Goal: Transaction & Acquisition: Purchase product/service

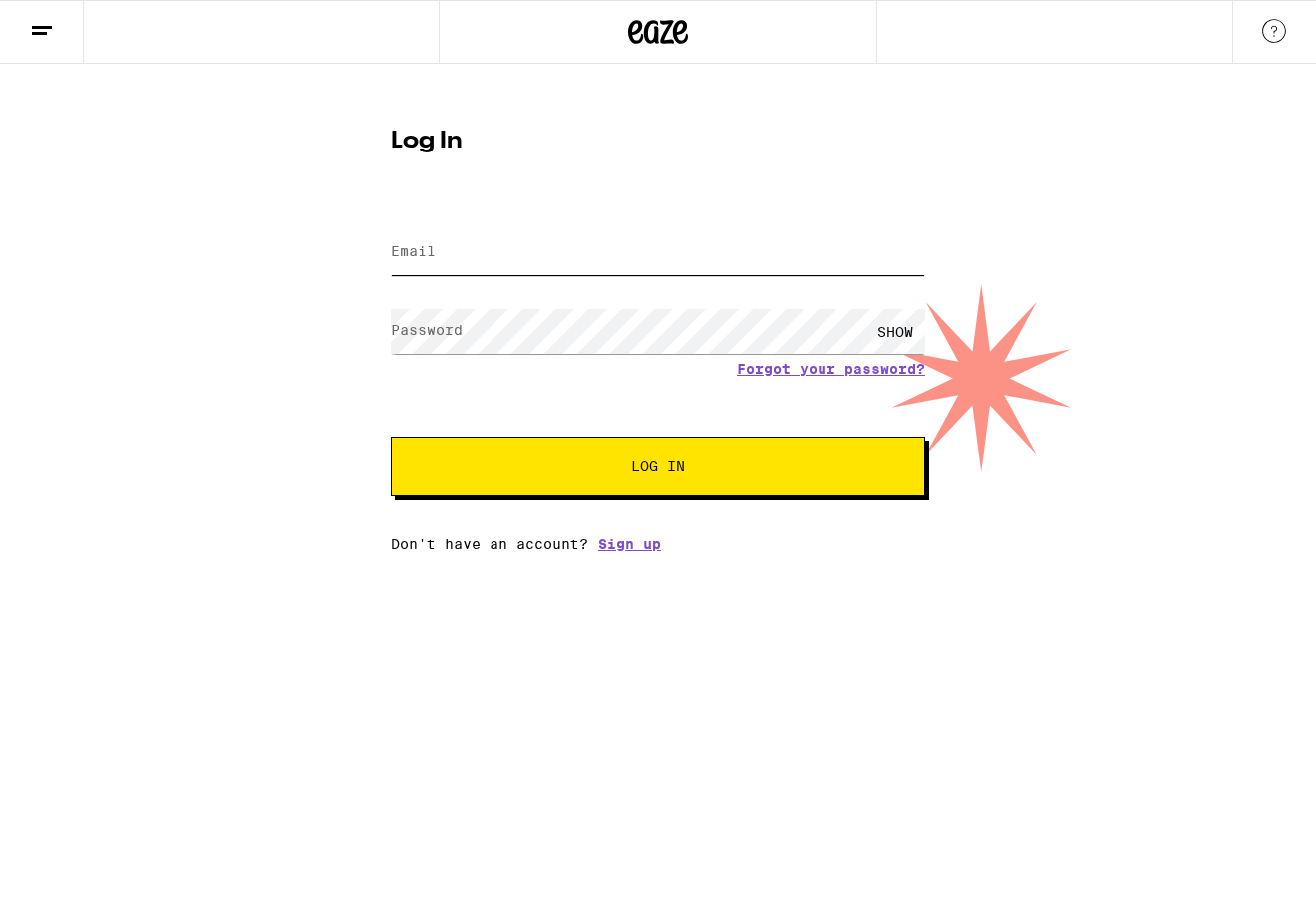
type input "[EMAIL_ADDRESS][DOMAIN_NAME]"
click at [568, 471] on span "Log In" at bounding box center [658, 466] width 373 height 14
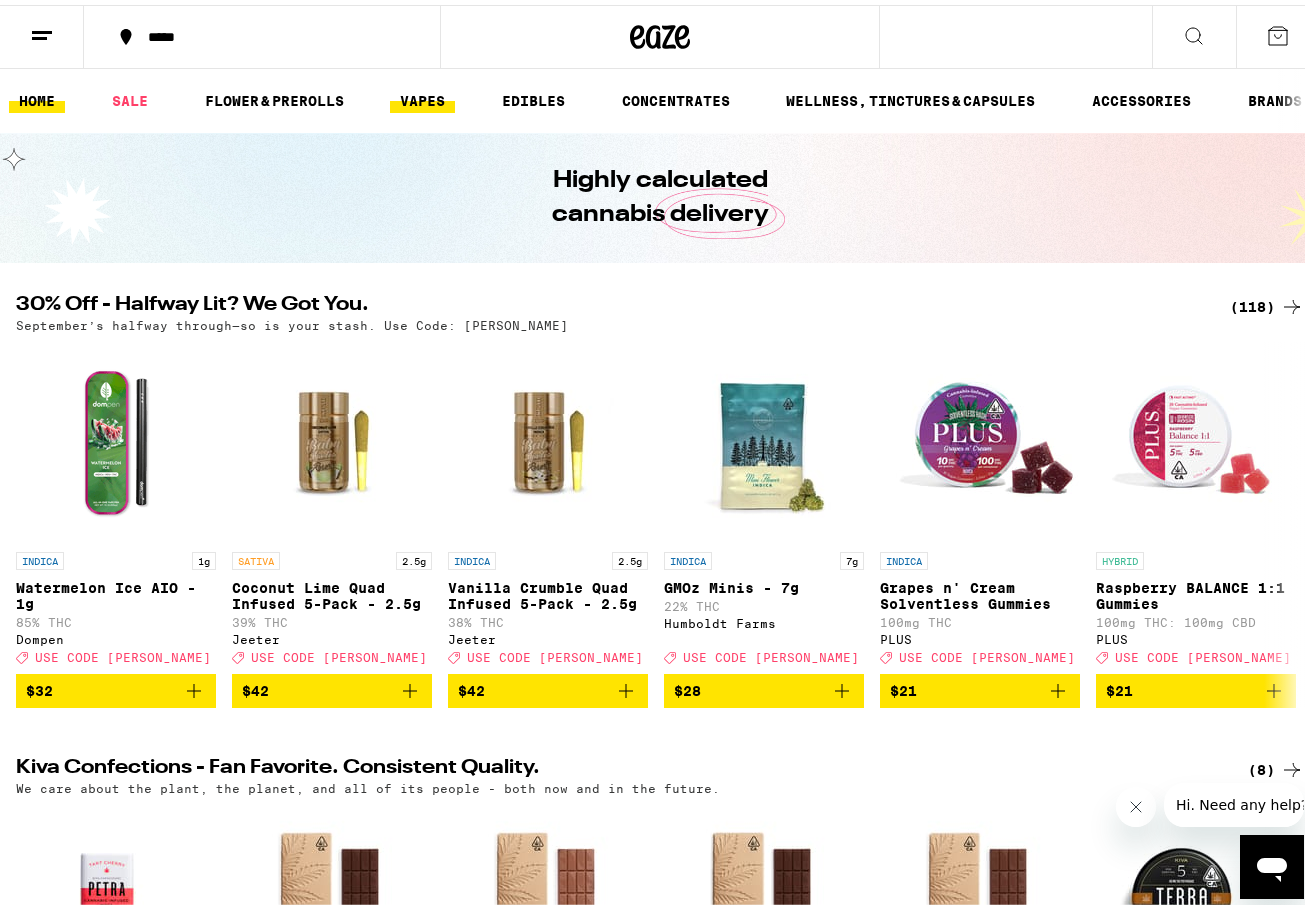
click at [432, 96] on link "VAPES" at bounding box center [422, 96] width 65 height 24
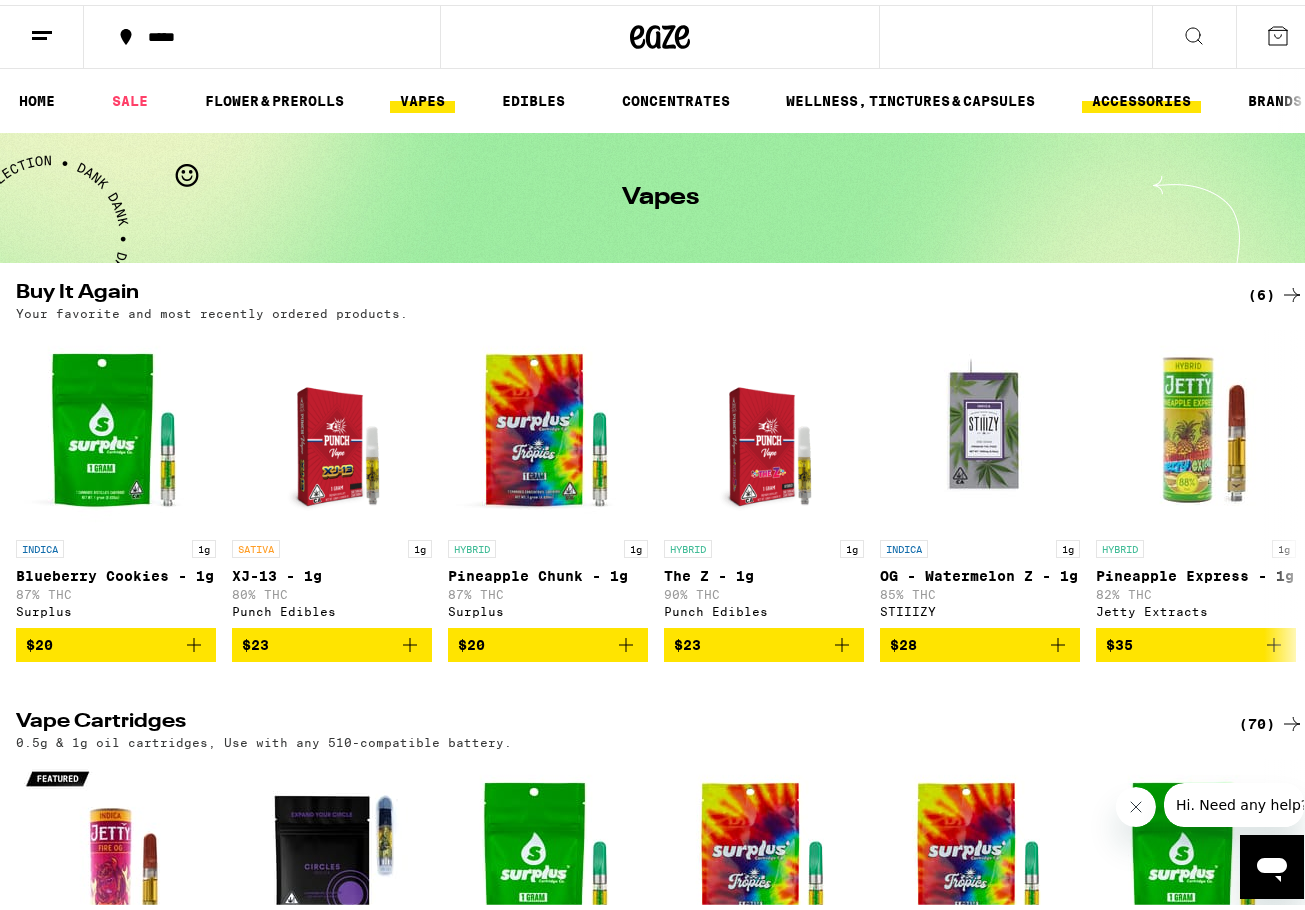
click at [1141, 101] on link "ACCESSORIES" at bounding box center [1141, 96] width 119 height 24
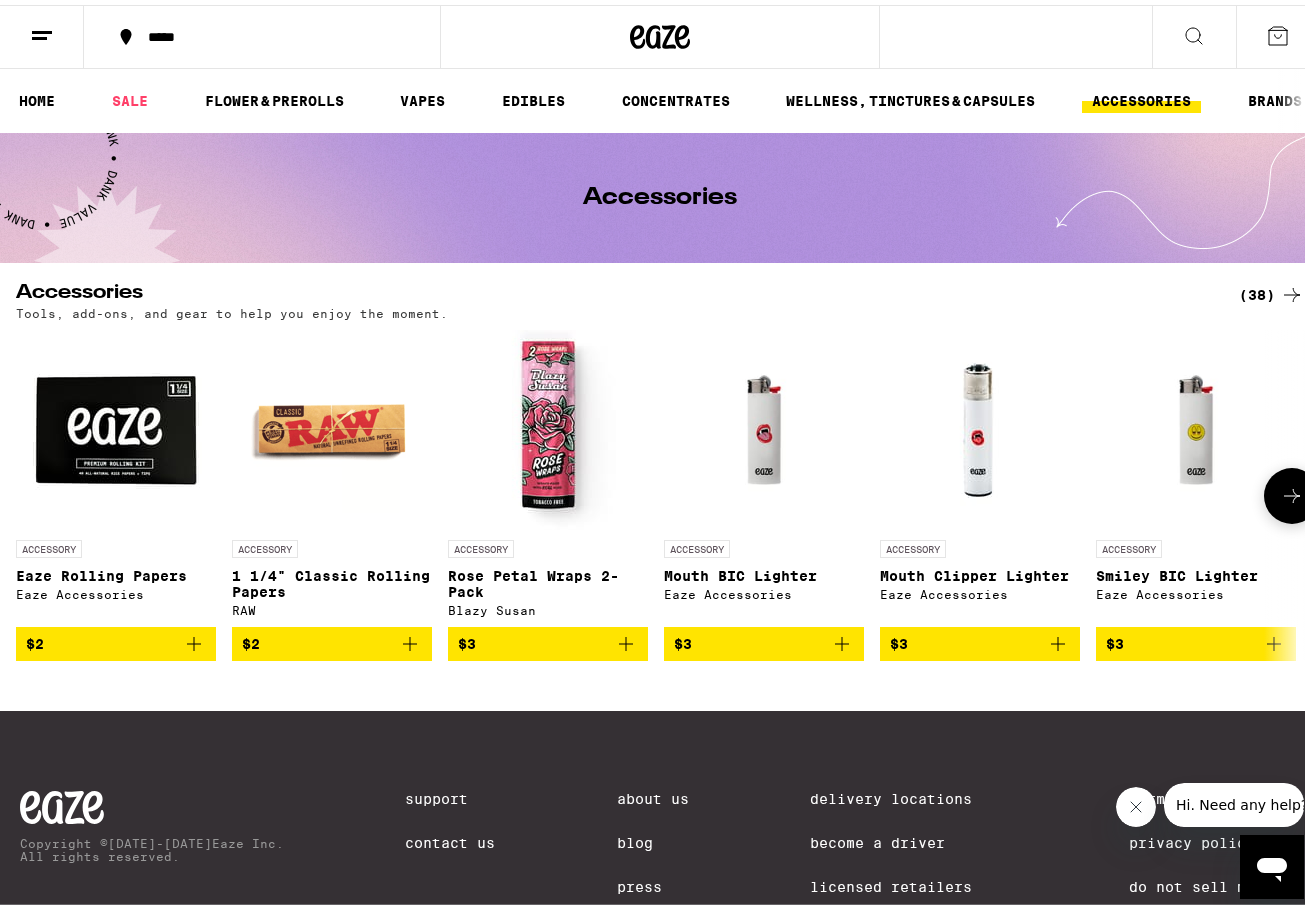
click at [1280, 491] on icon at bounding box center [1292, 491] width 24 height 24
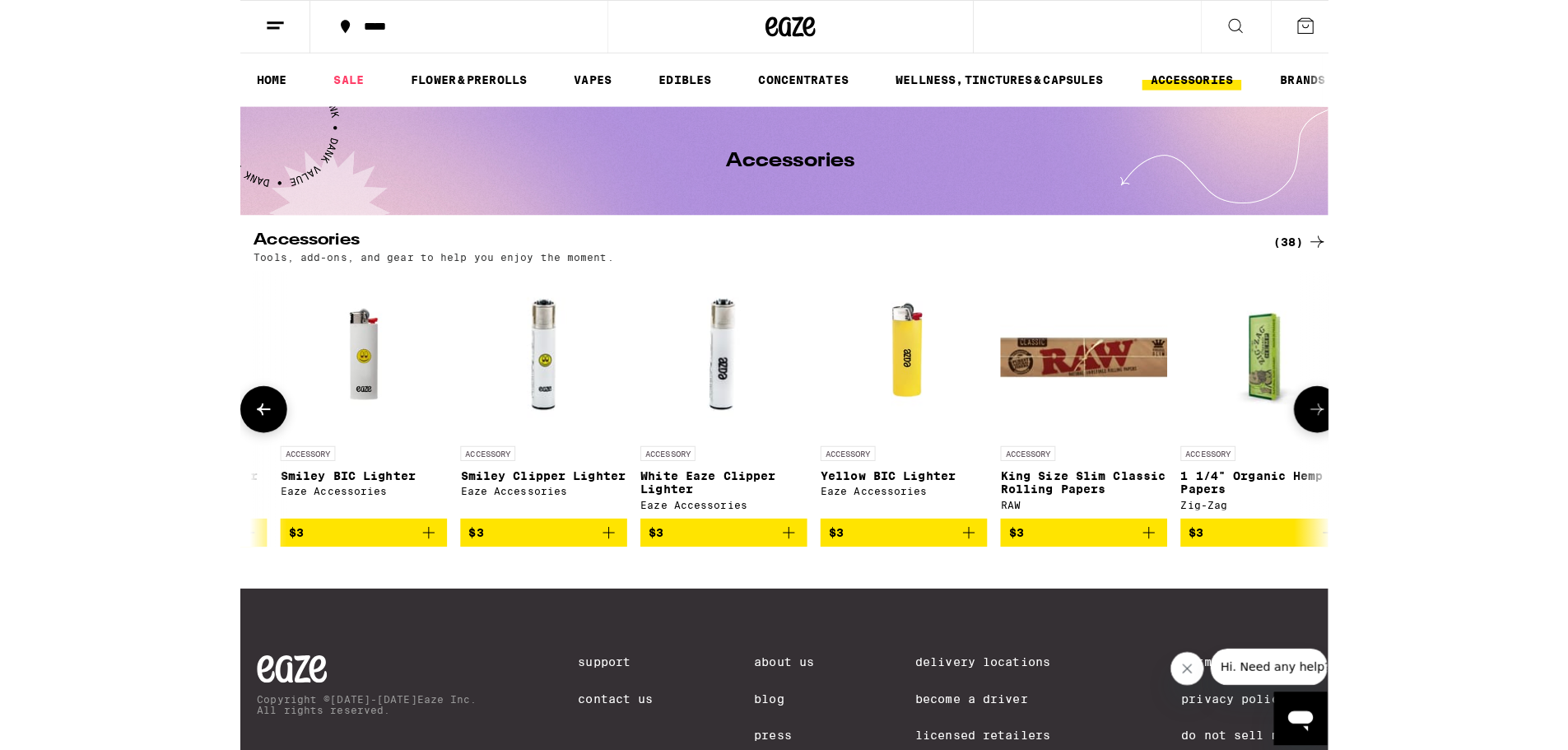
scroll to position [0, 869]
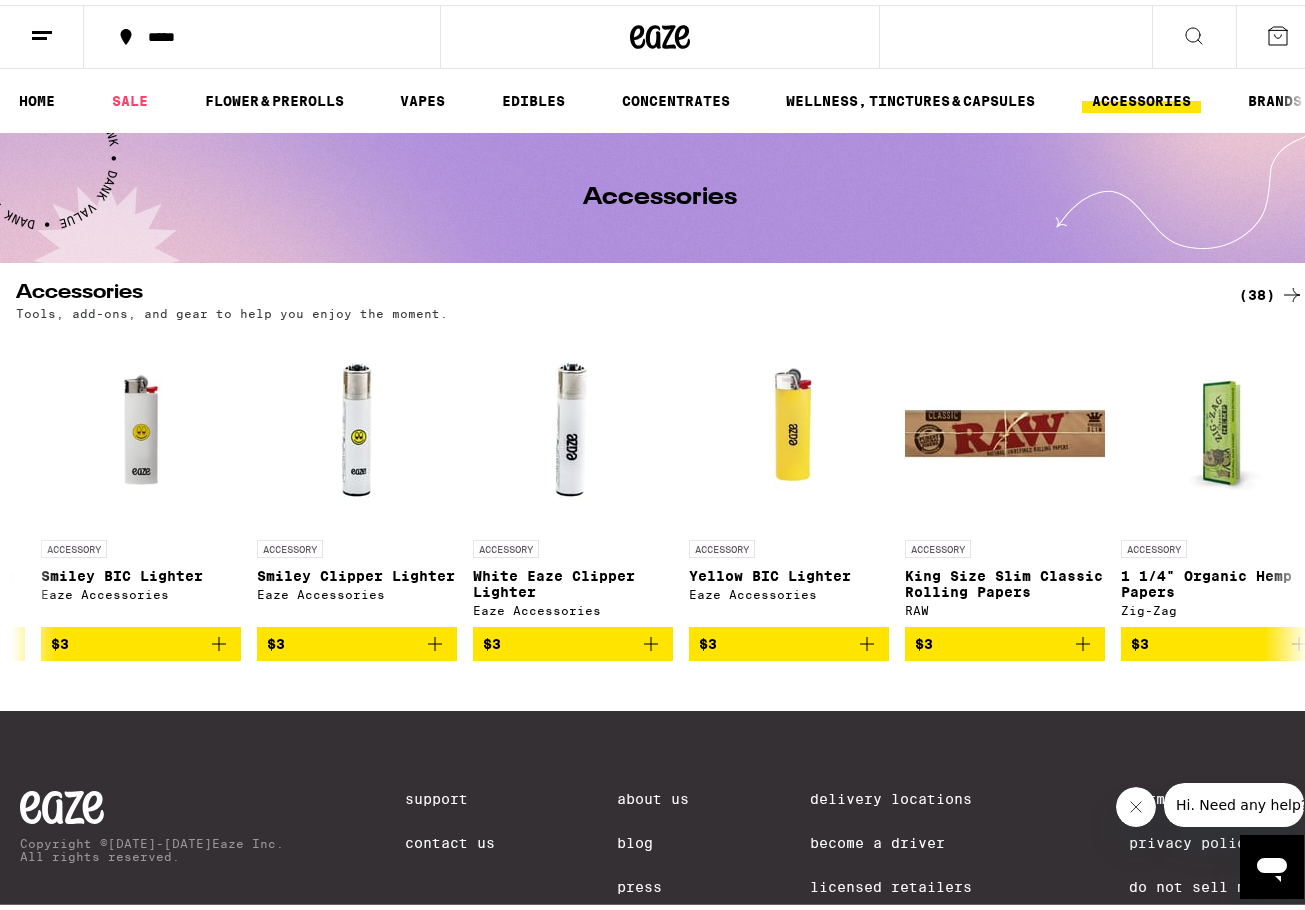
click at [1182, 29] on icon at bounding box center [1194, 31] width 24 height 24
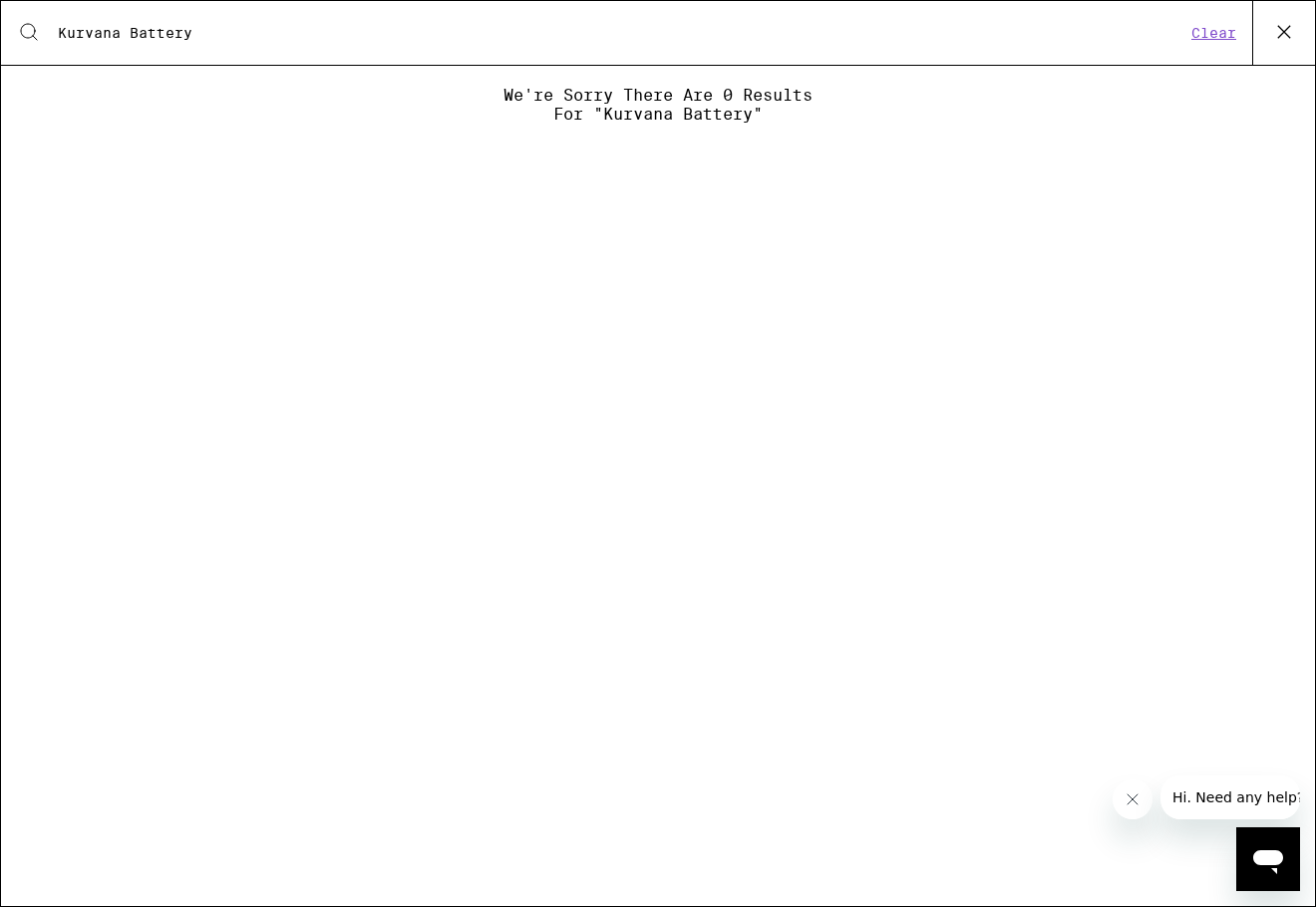
type input "Kurvana Battery"
click at [601, 114] on div "We're sorry there are 0 results for "Kurvana Battery"" at bounding box center [658, 105] width 319 height 38
click at [1205, 27] on button "Clear" at bounding box center [1213, 33] width 57 height 18
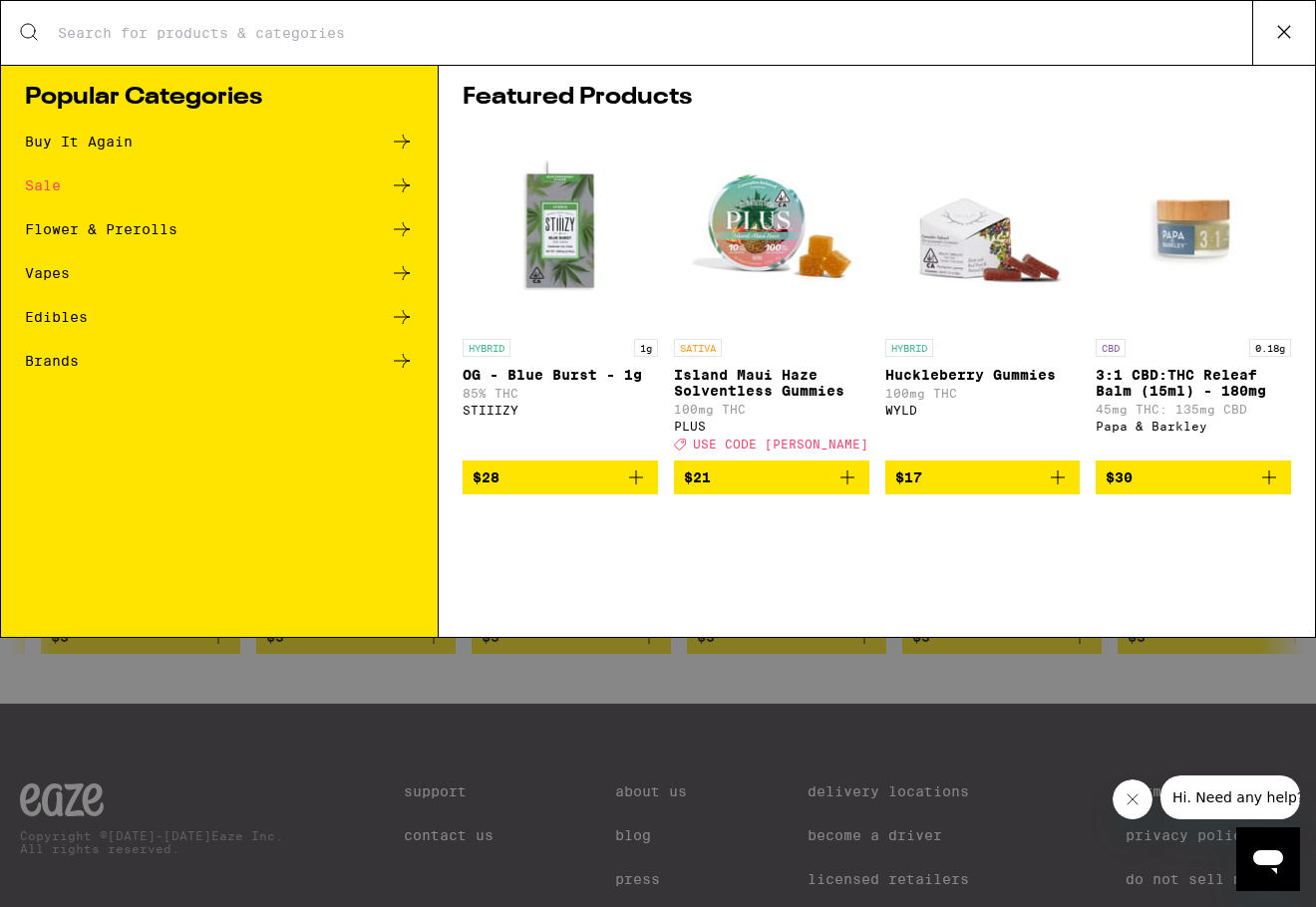
click at [1281, 31] on icon at bounding box center [1284, 32] width 30 height 30
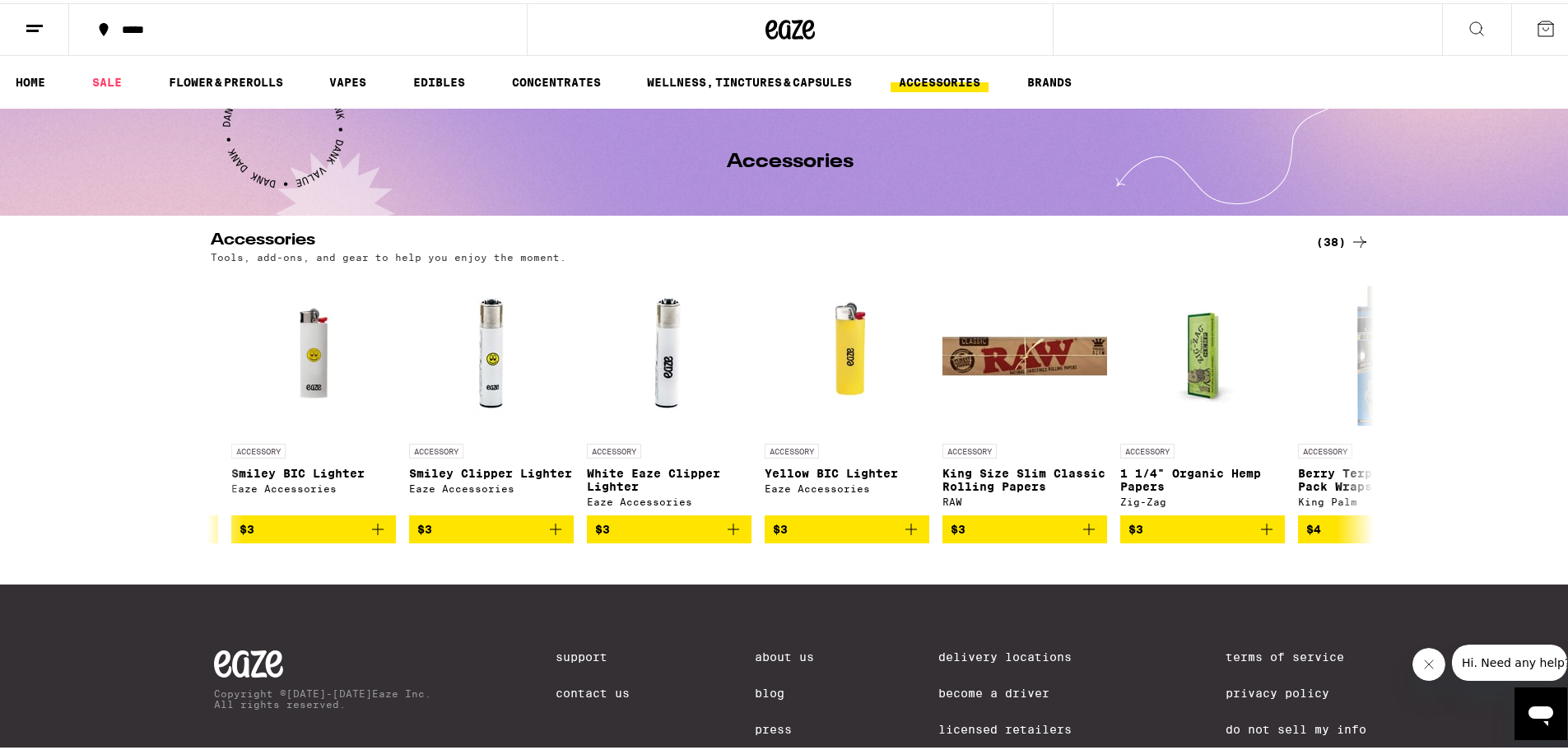
click at [1086, 234] on icon at bounding box center [1360, 239] width 20 height 20
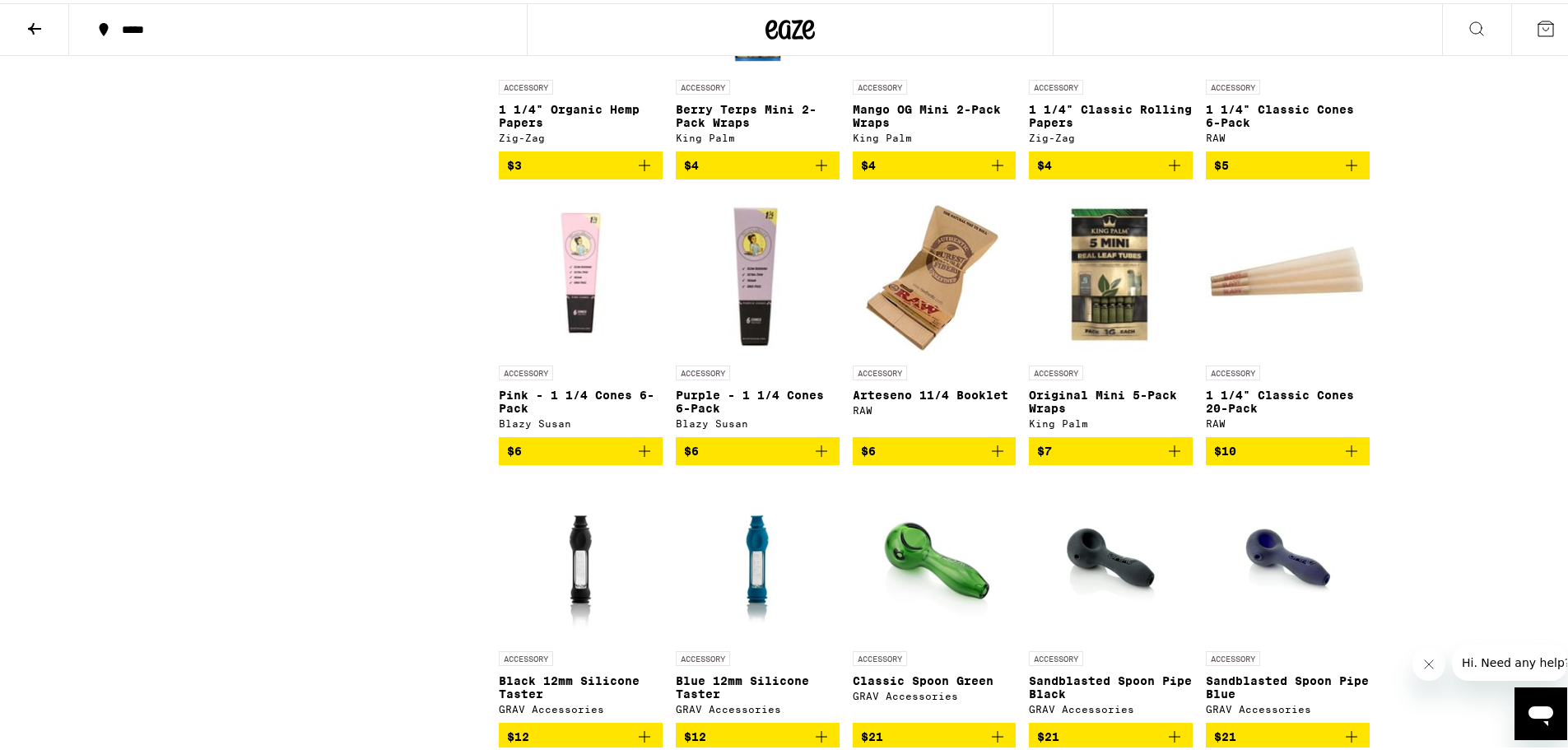
scroll to position [1481, 0]
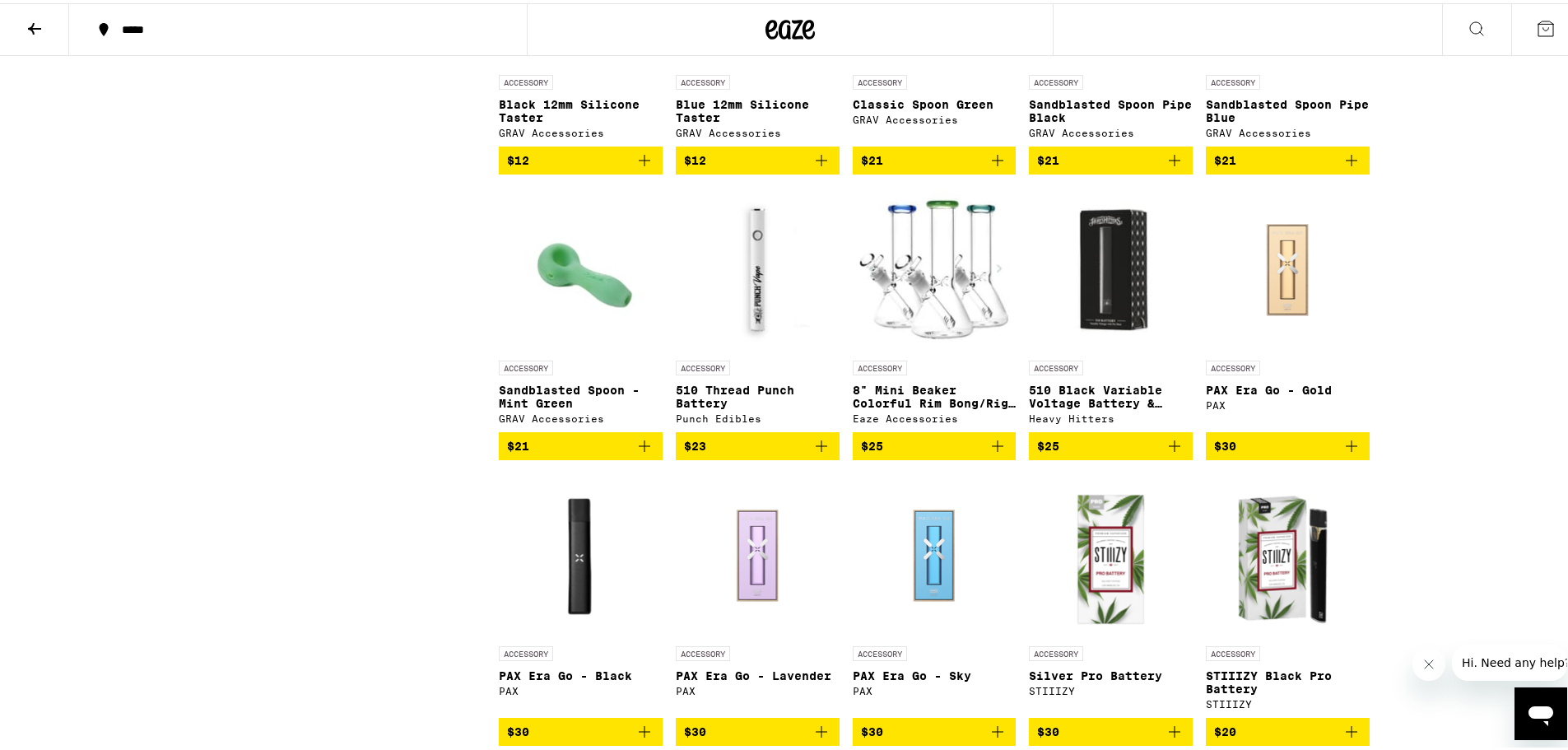
click at [755, 314] on img "Open page for 510 Thread Punch Battery from Punch Edibles" at bounding box center [758, 267] width 164 height 165
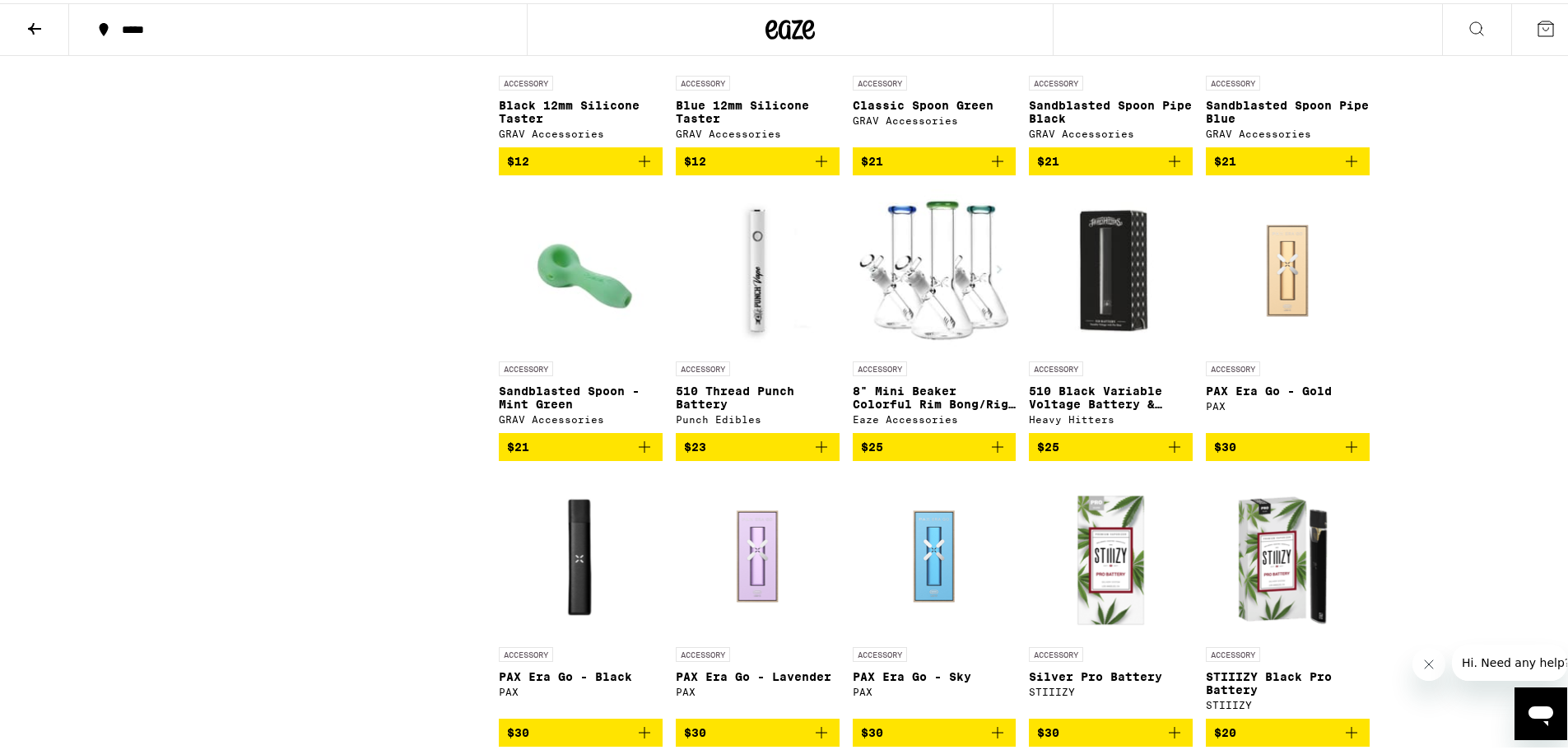
scroll to position [1481, 0]
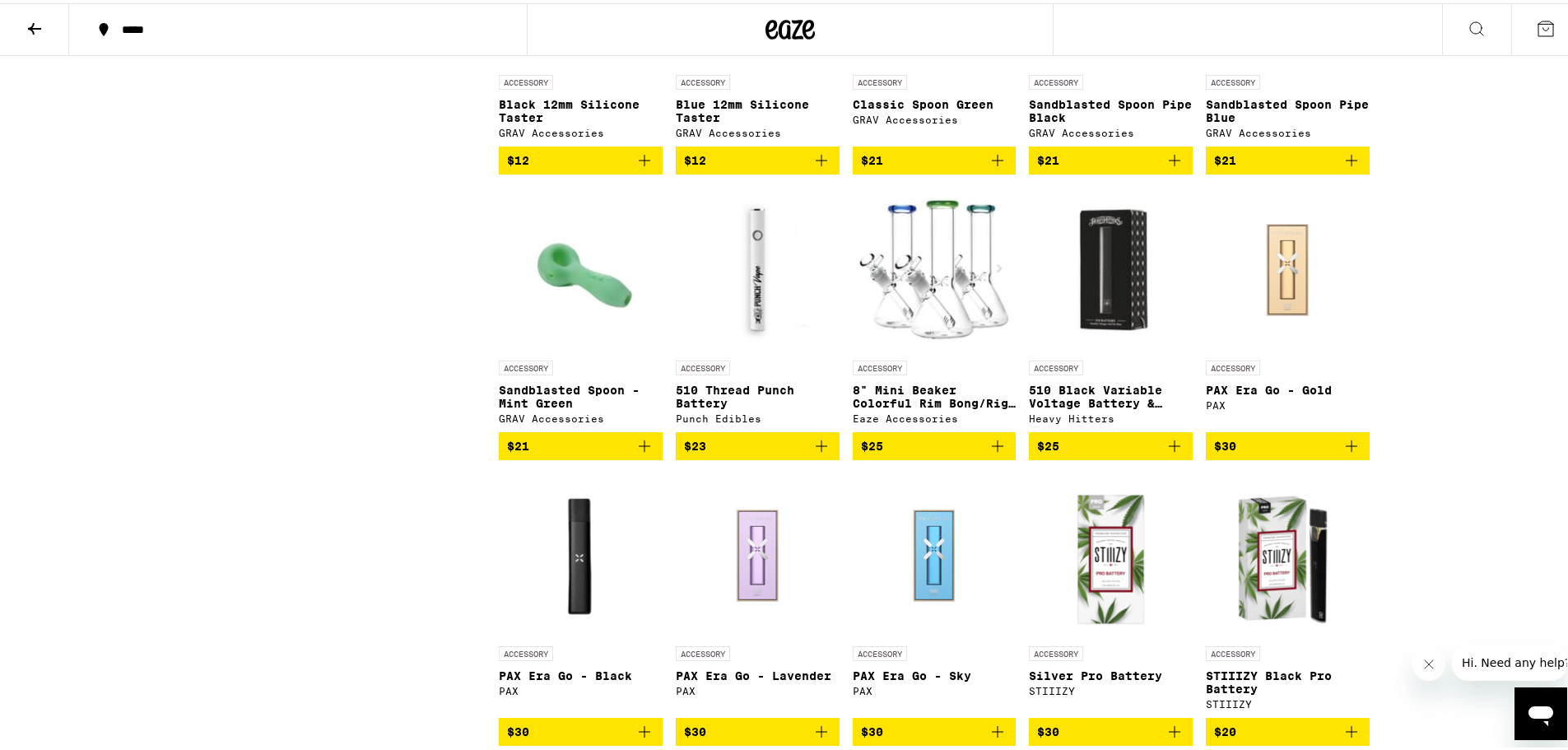
click at [748, 300] on img "Open page for 510 Thread Punch Battery from Punch Edibles" at bounding box center [758, 267] width 164 height 165
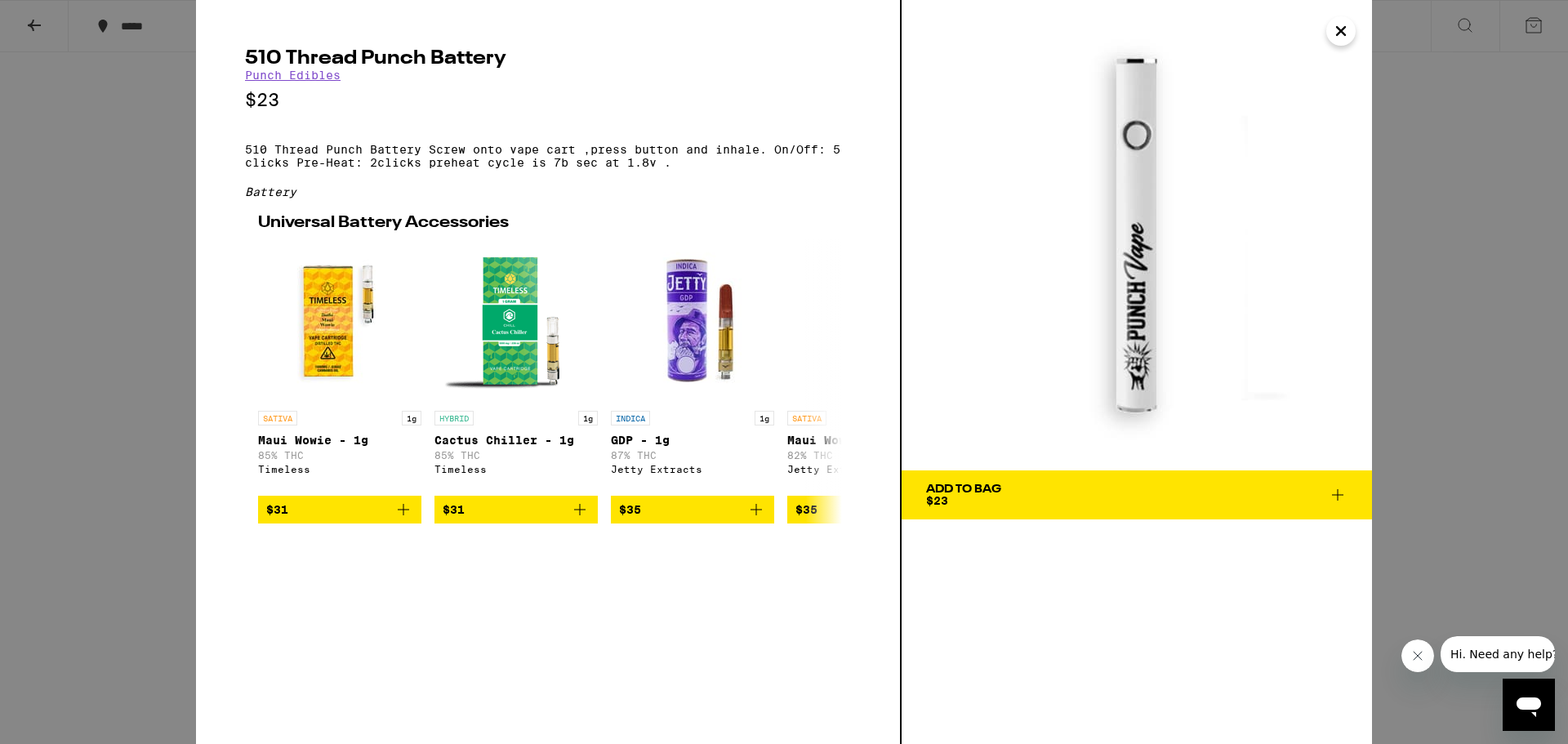
click at [1078, 212] on img at bounding box center [1137, 235] width 471 height 470
click at [1078, 500] on span "Add To Bag $23" at bounding box center [1137, 495] width 422 height 23
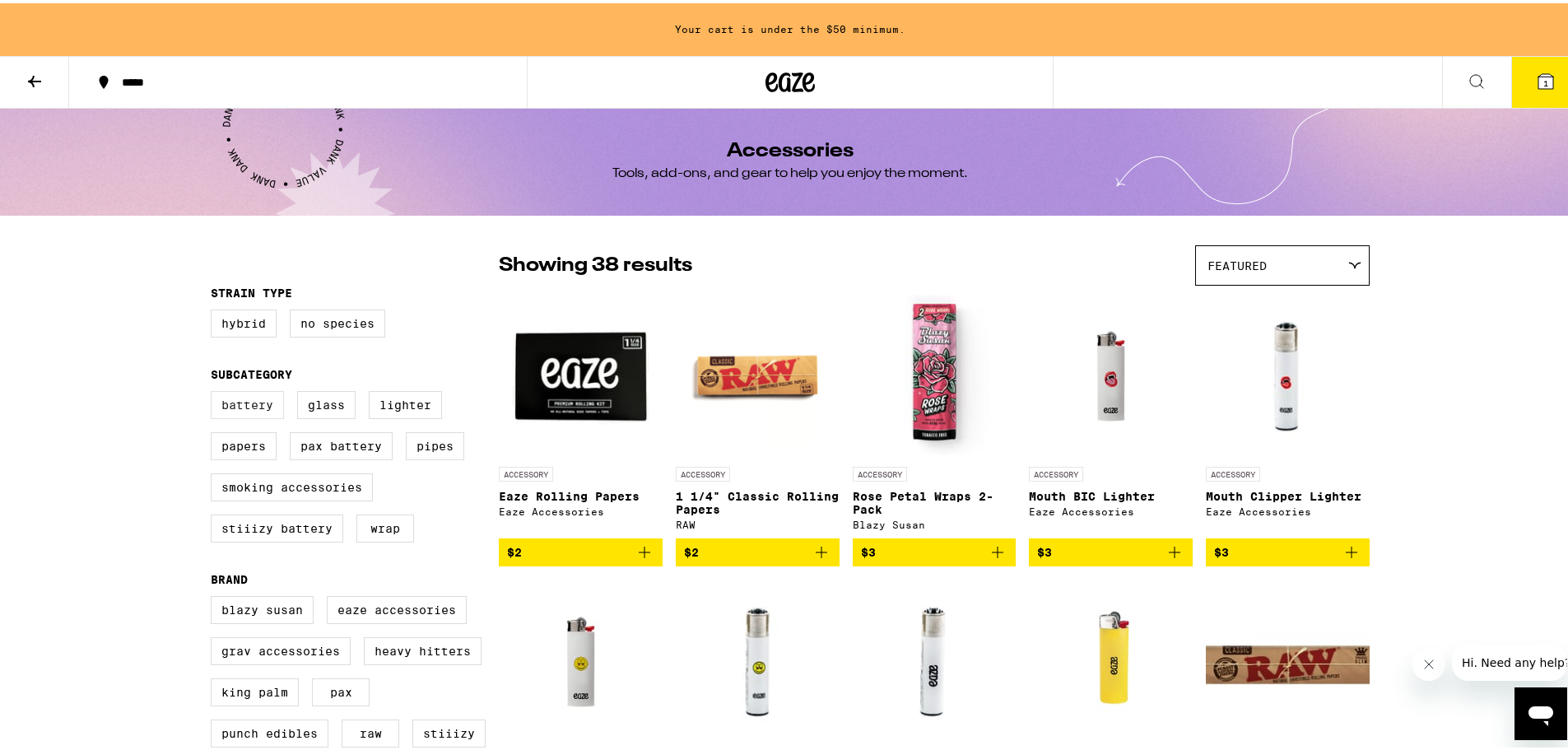
click at [239, 405] on label "Battery" at bounding box center [247, 402] width 73 height 28
click at [215, 391] on input "Battery" at bounding box center [214, 390] width 1 height 1
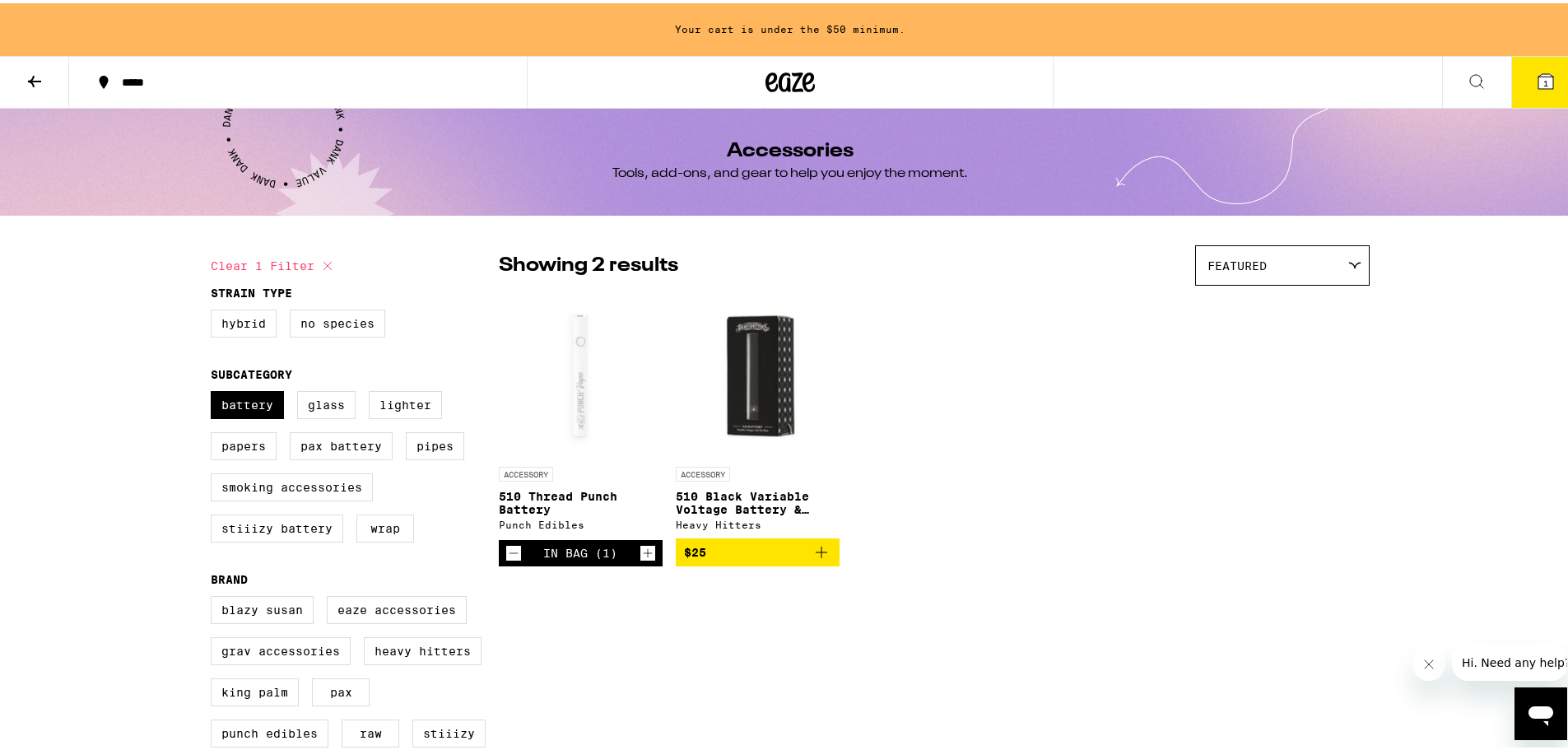
click at [566, 557] on div "In Bag (1)" at bounding box center [581, 550] width 74 height 13
click at [1086, 85] on icon at bounding box center [1546, 78] width 15 height 15
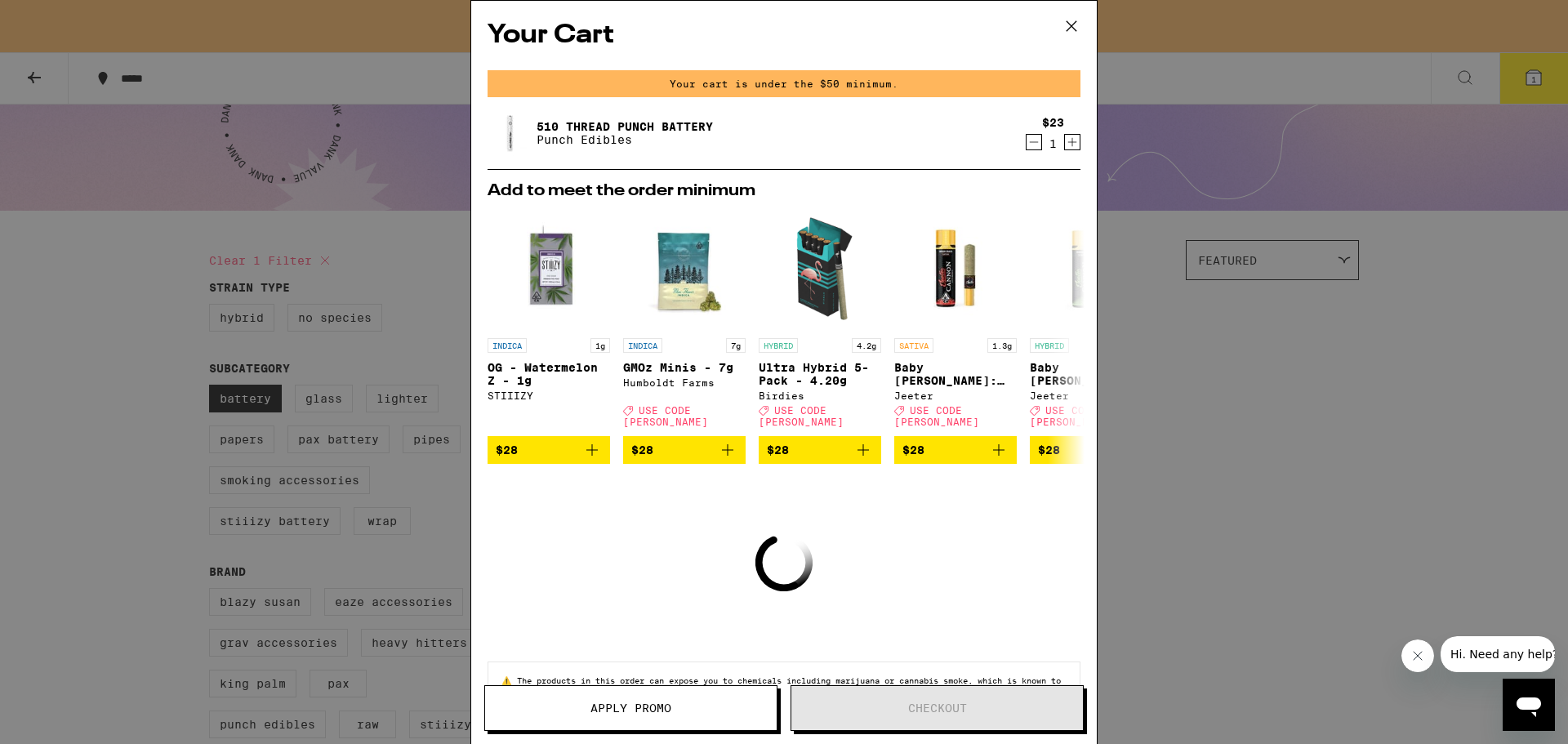
click at [1030, 142] on icon "Decrement" at bounding box center [1034, 142] width 9 height 0
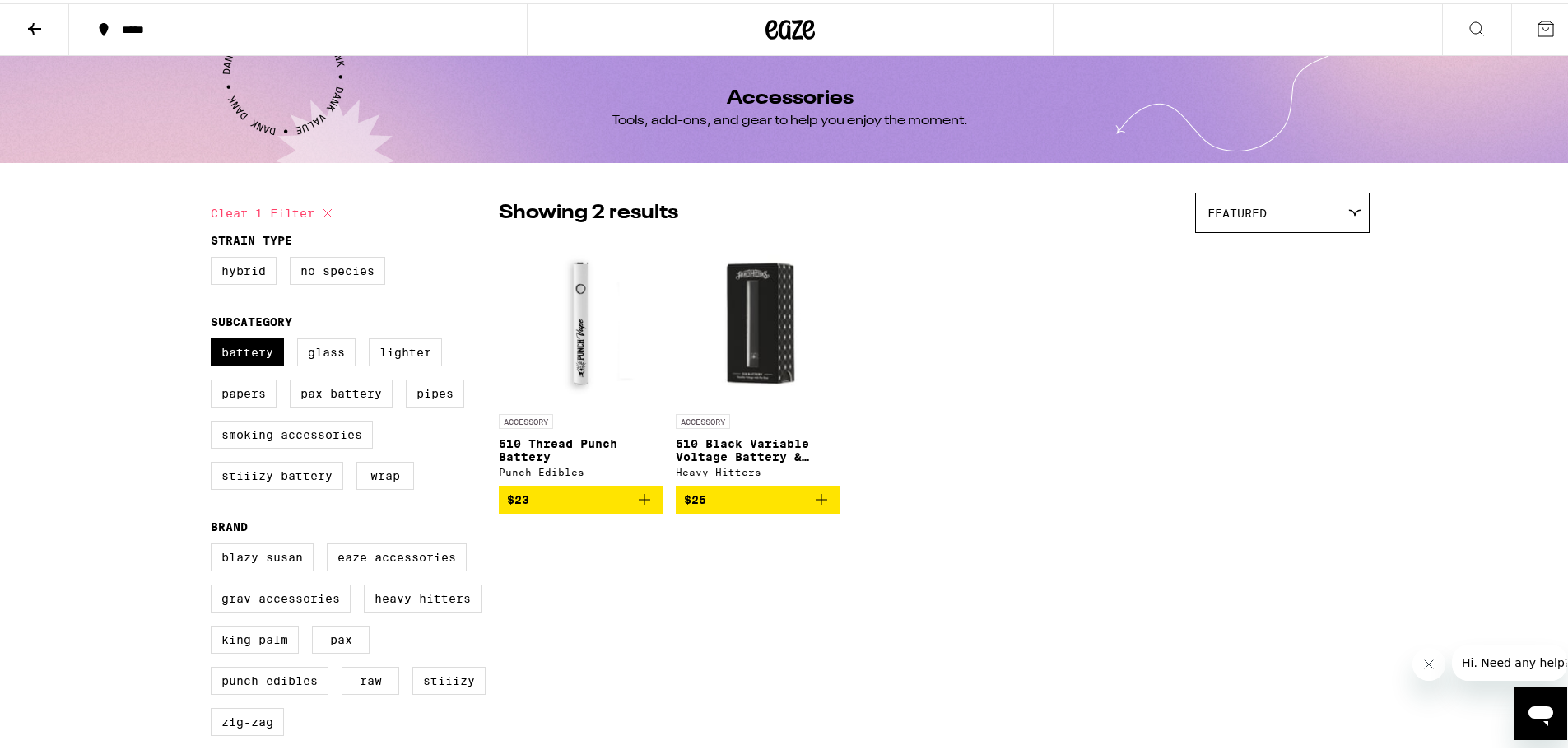
checkbox input "false"
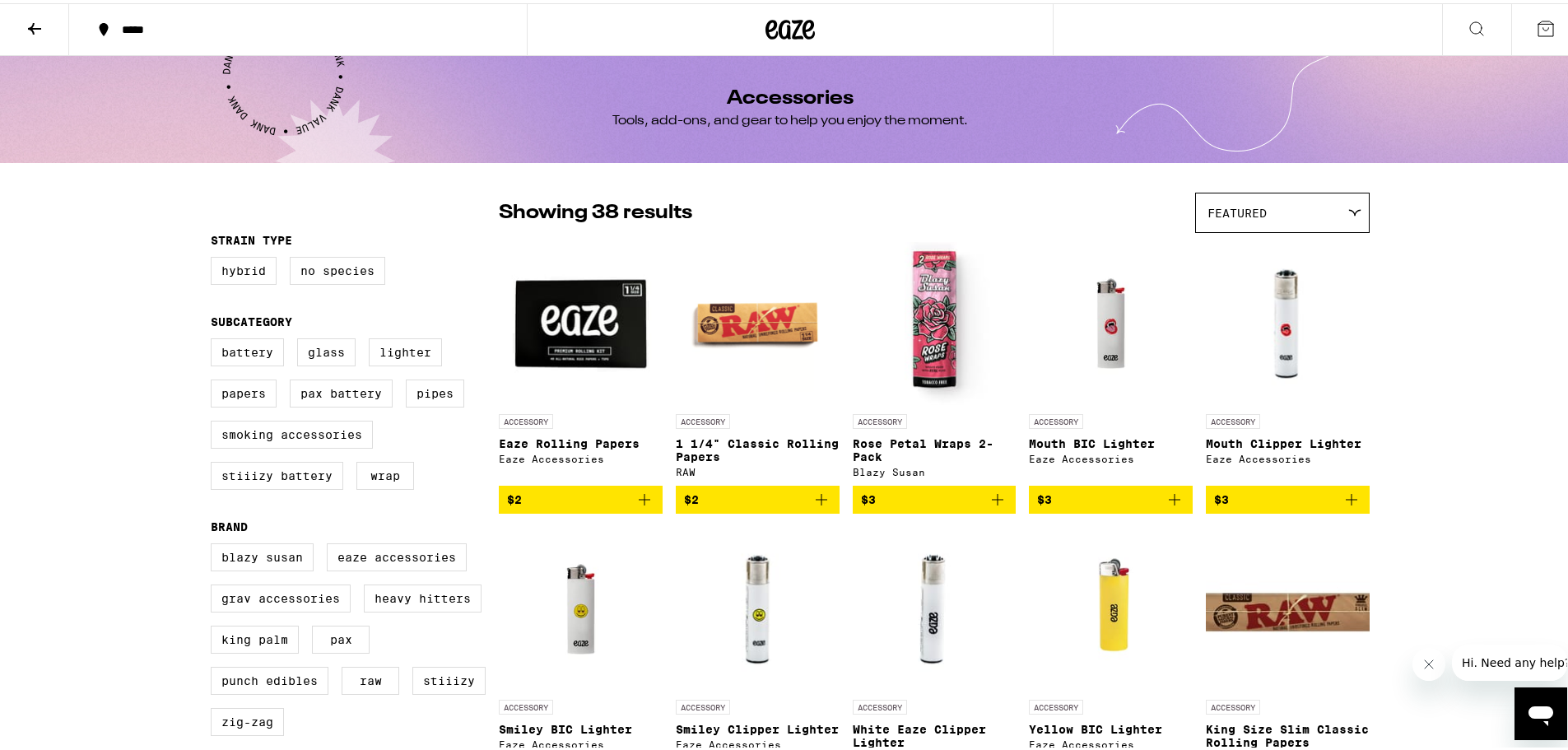
scroll to position [1481, 0]
